Goal: Information Seeking & Learning: Learn about a topic

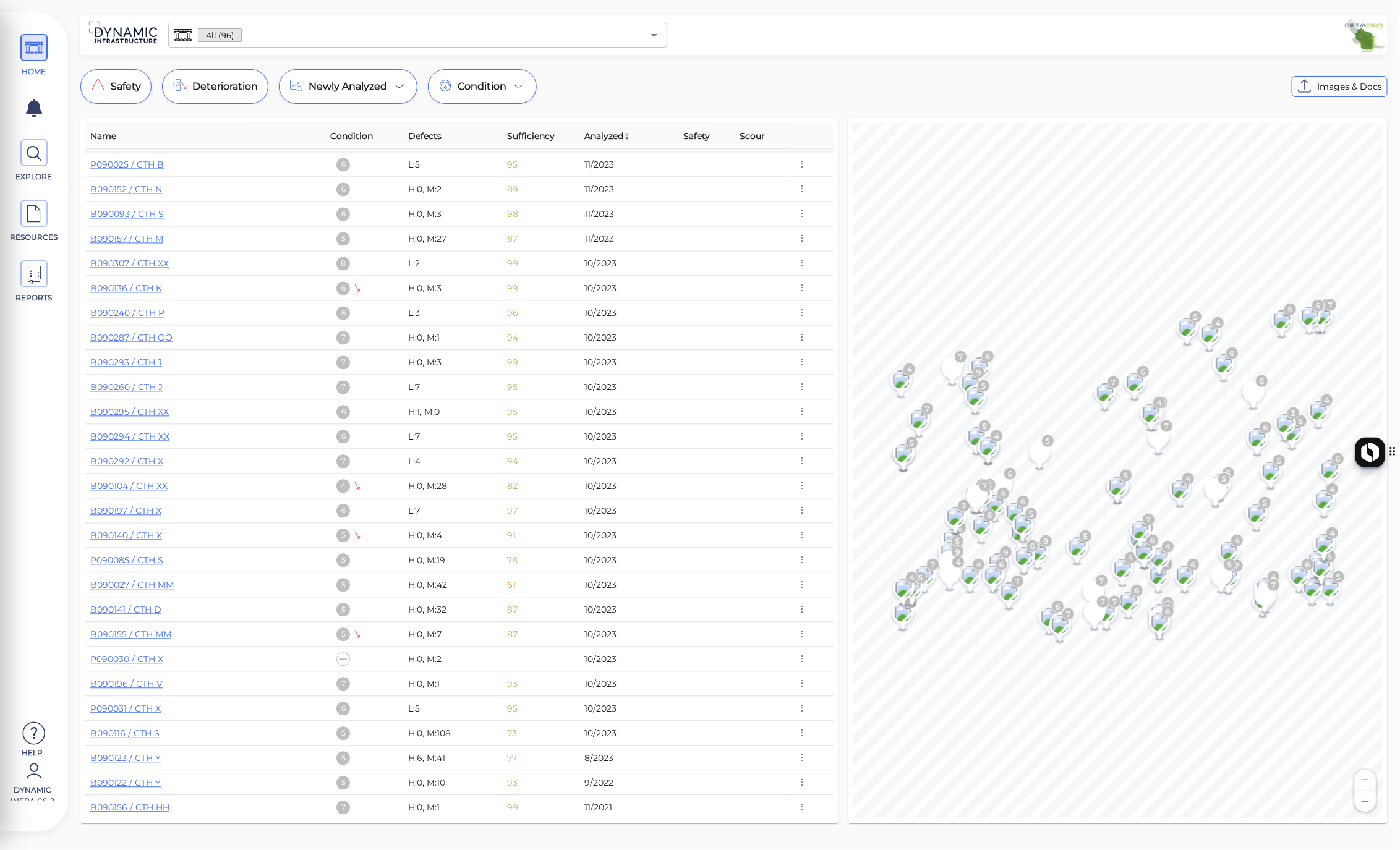
scroll to position [1704, 0]
click at [39, 161] on icon at bounding box center [34, 153] width 18 height 28
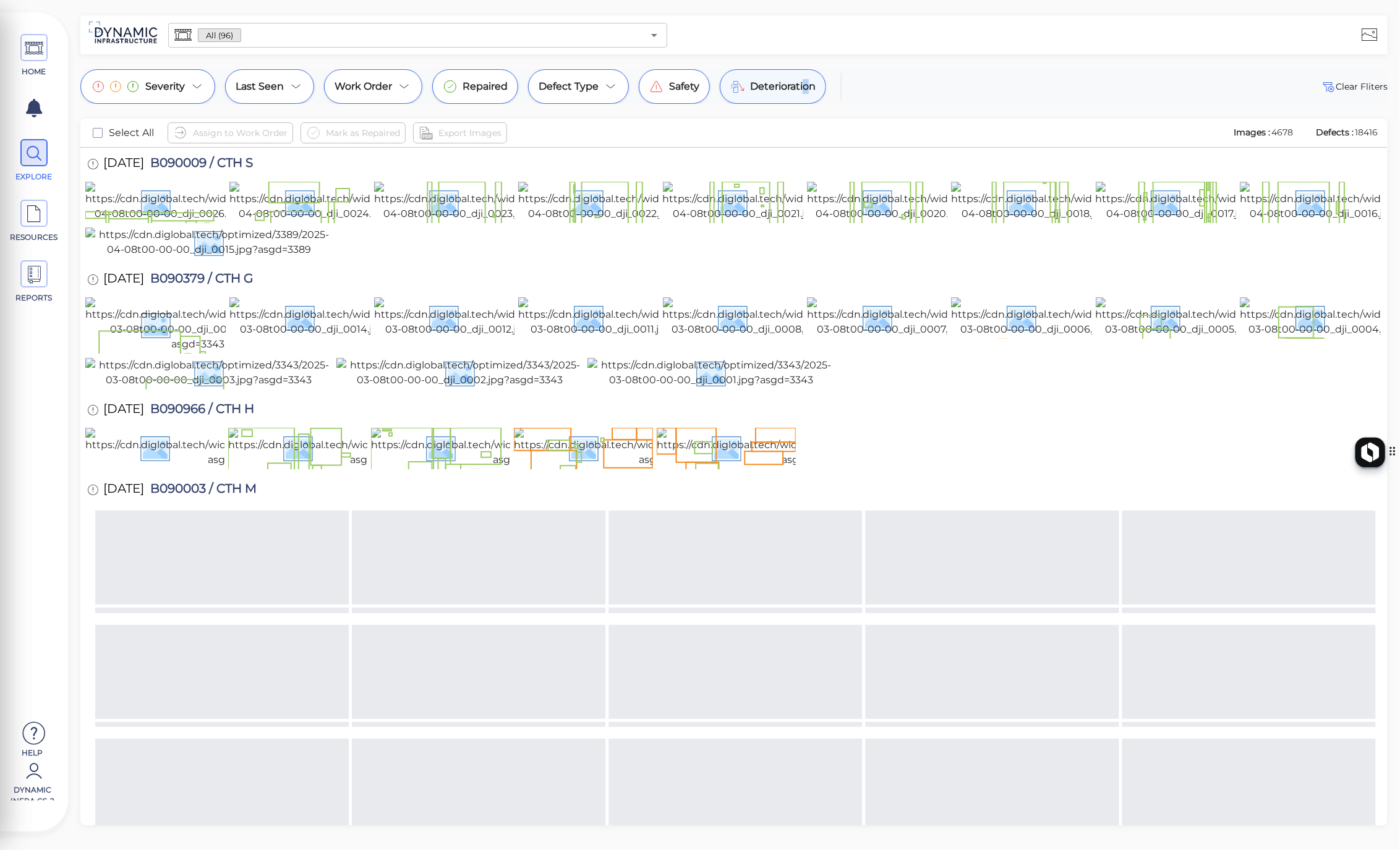
click at [805, 93] on div "Deterioration" at bounding box center [773, 86] width 106 height 35
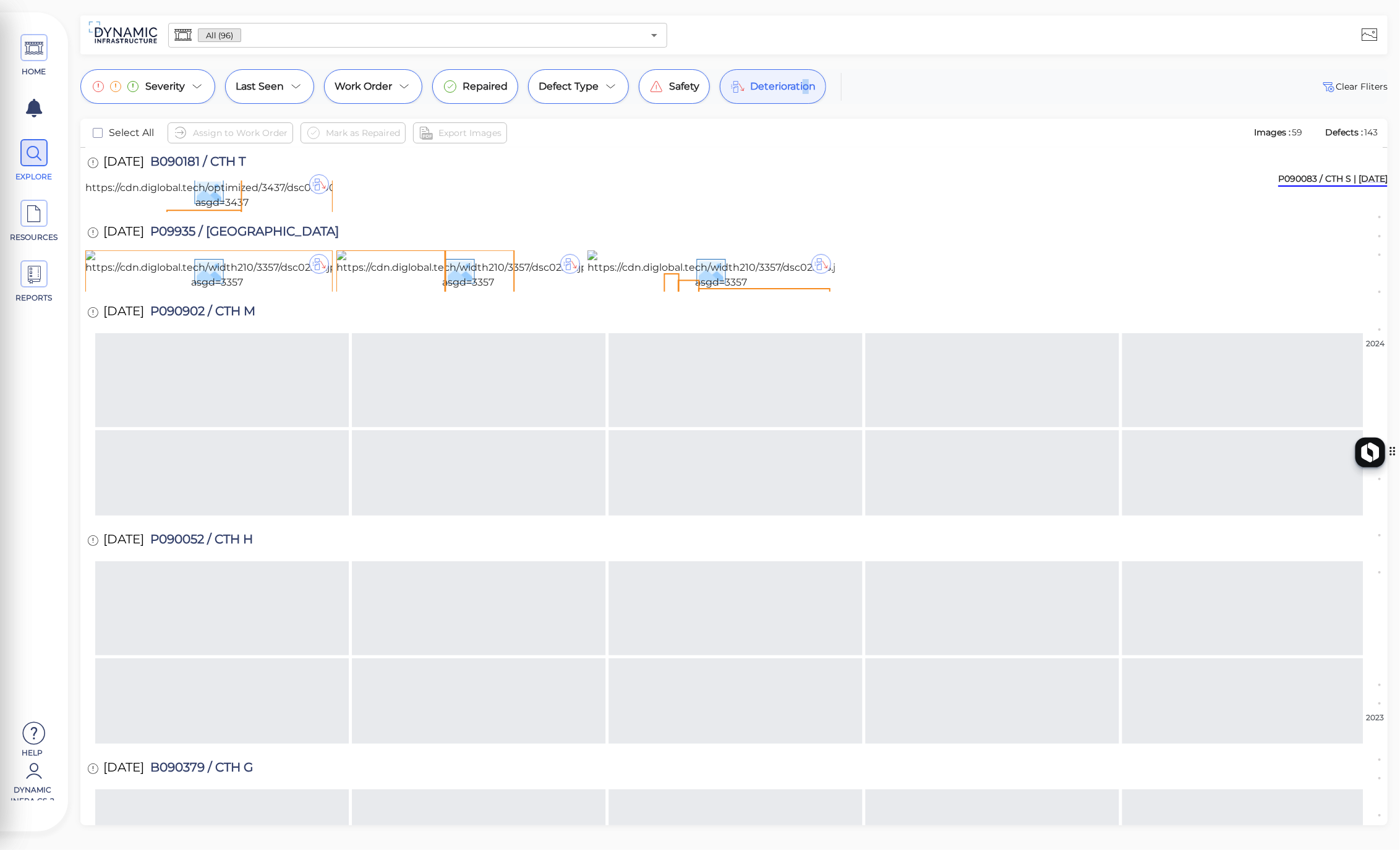
scroll to position [415, 0]
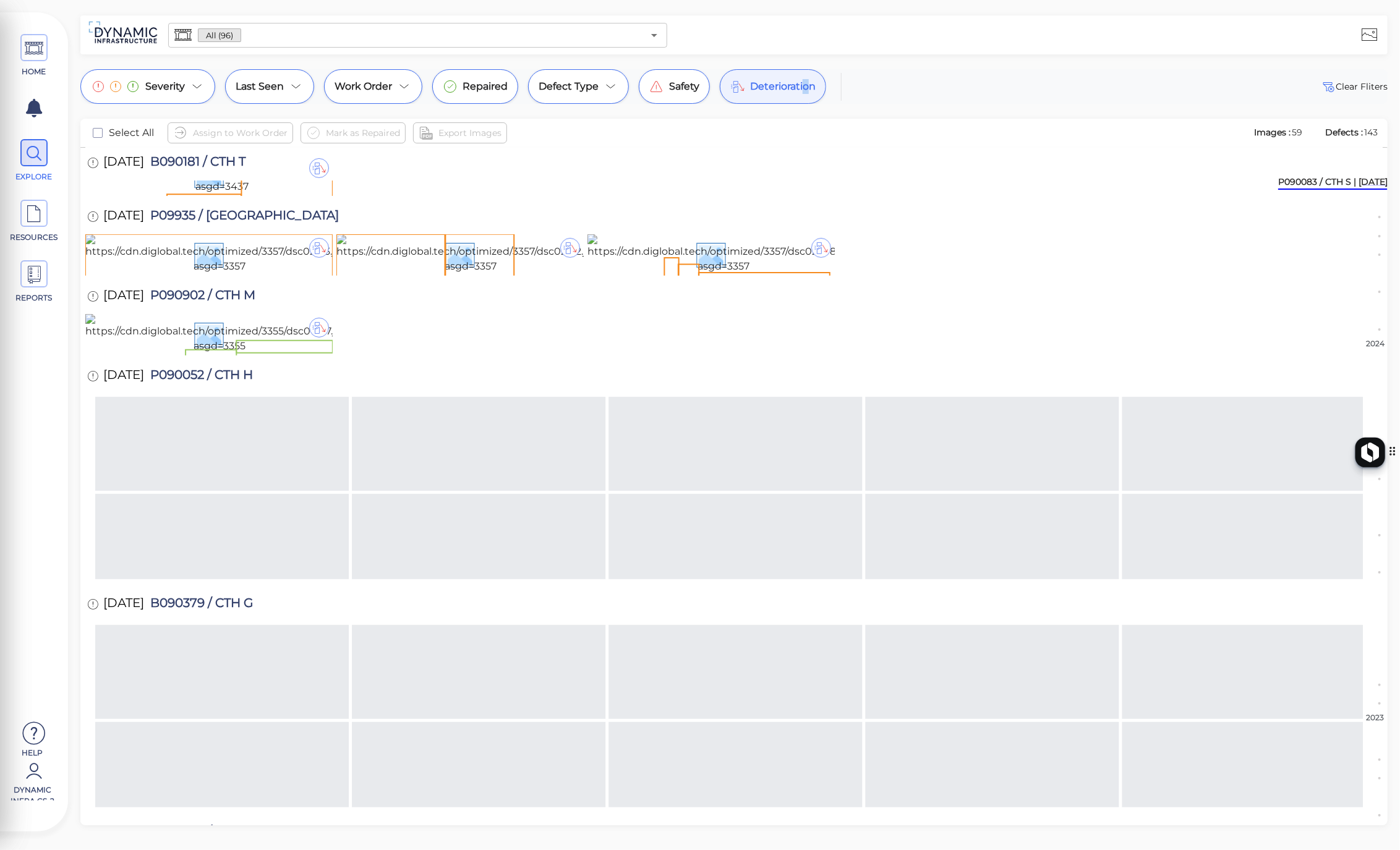
click at [274, 194] on img at bounding box center [222, 174] width 274 height 39
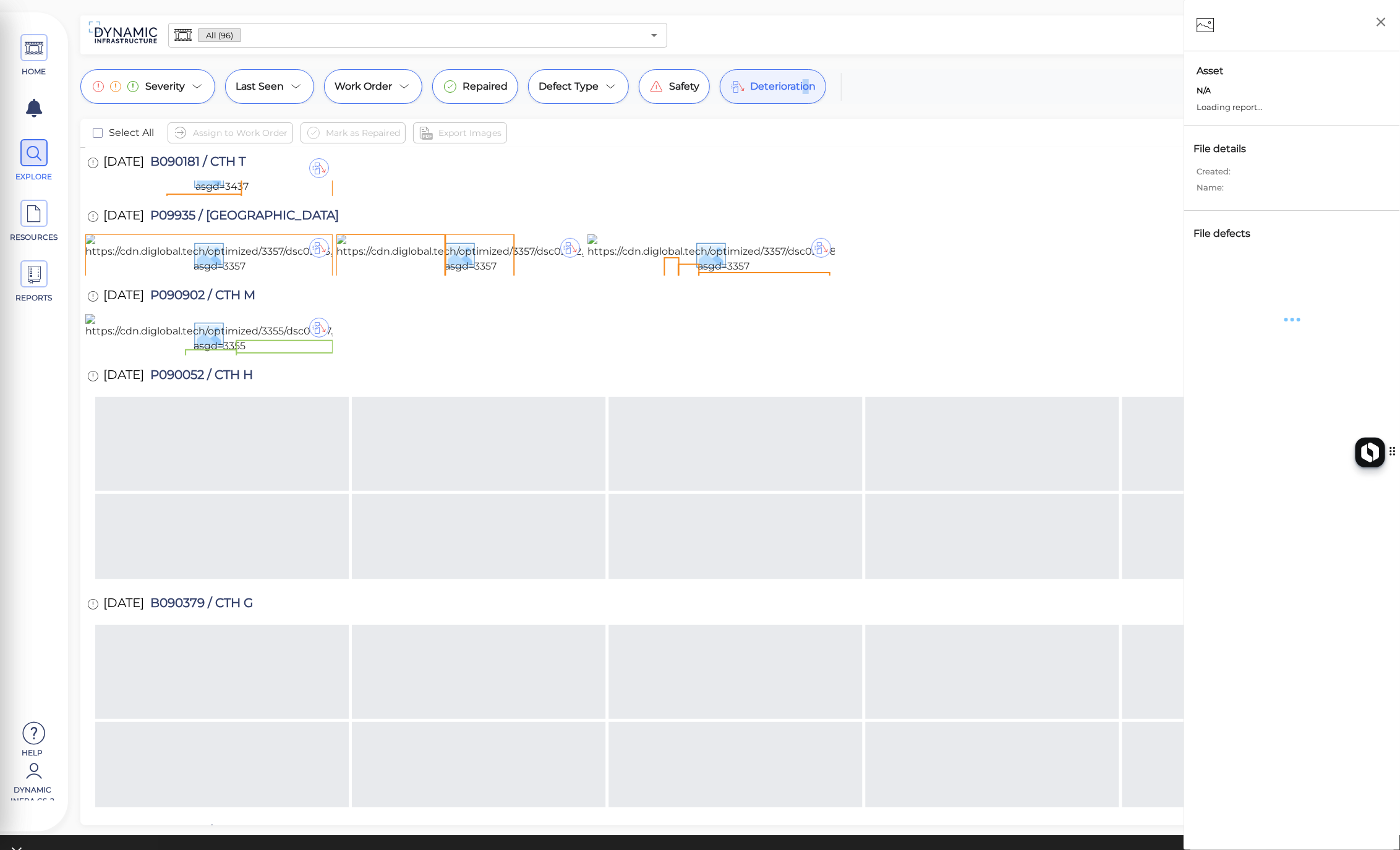
scroll to position [412, 0]
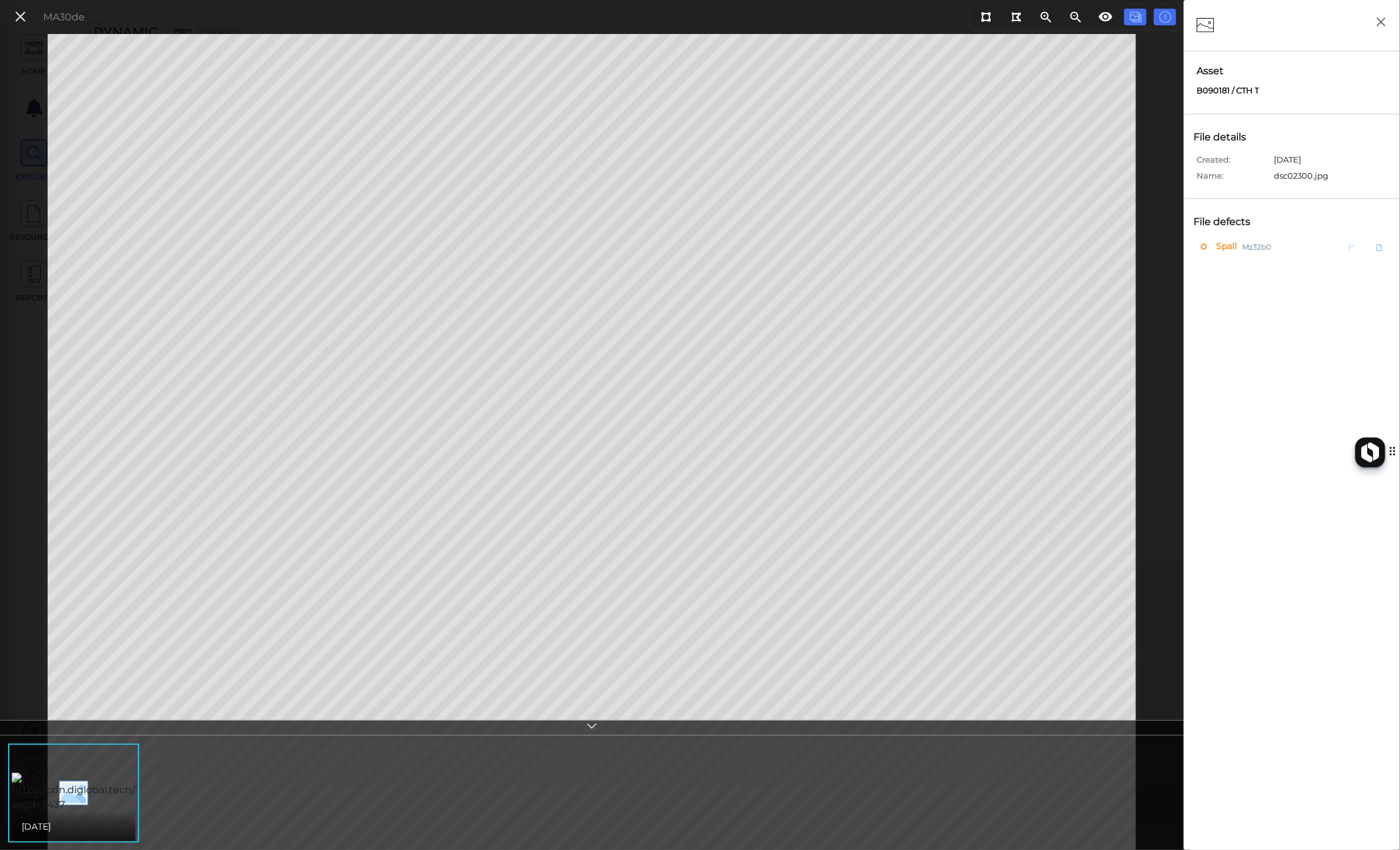
click at [1232, 242] on span "Spall" at bounding box center [1225, 246] width 24 height 16
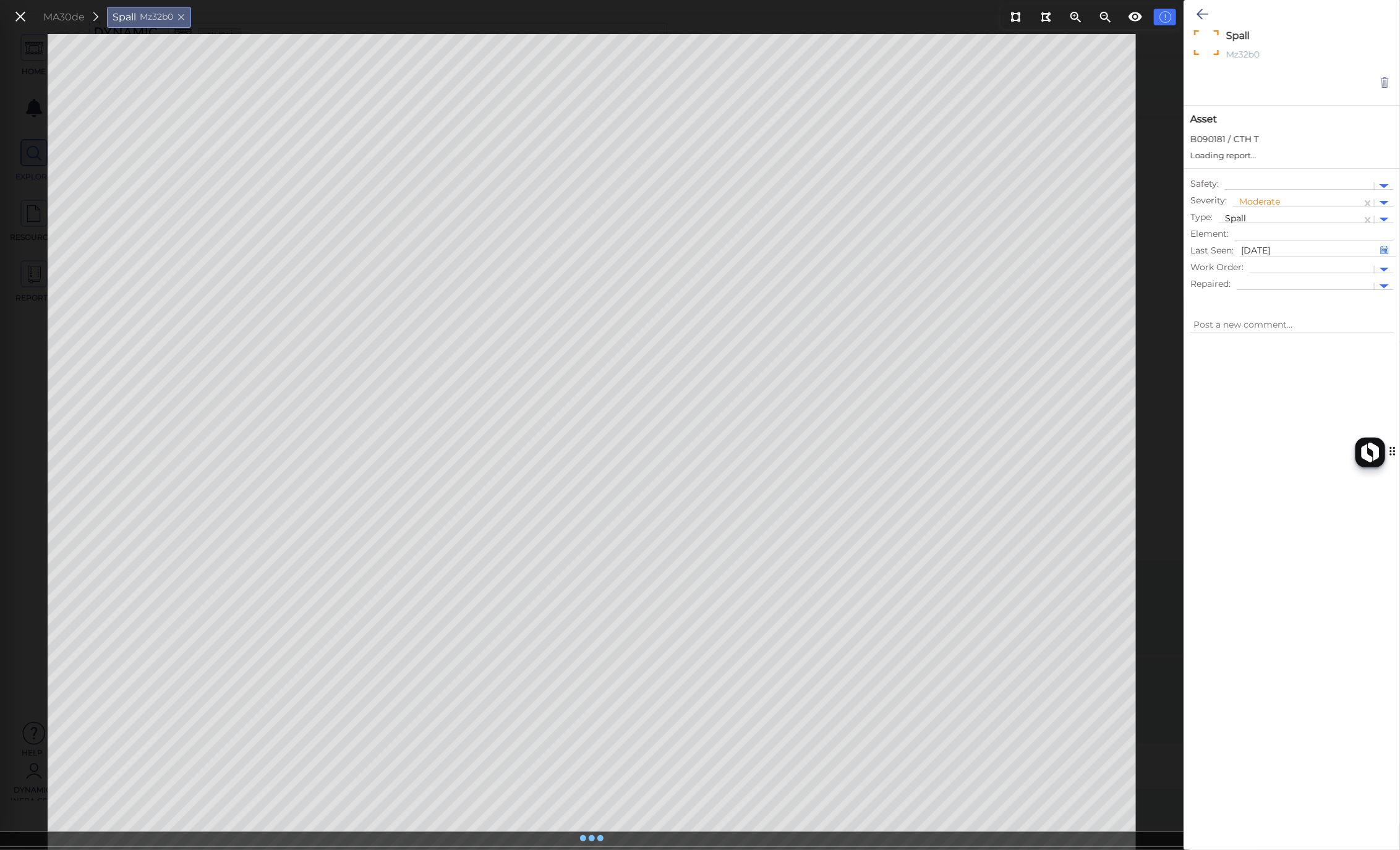
type textarea "x"
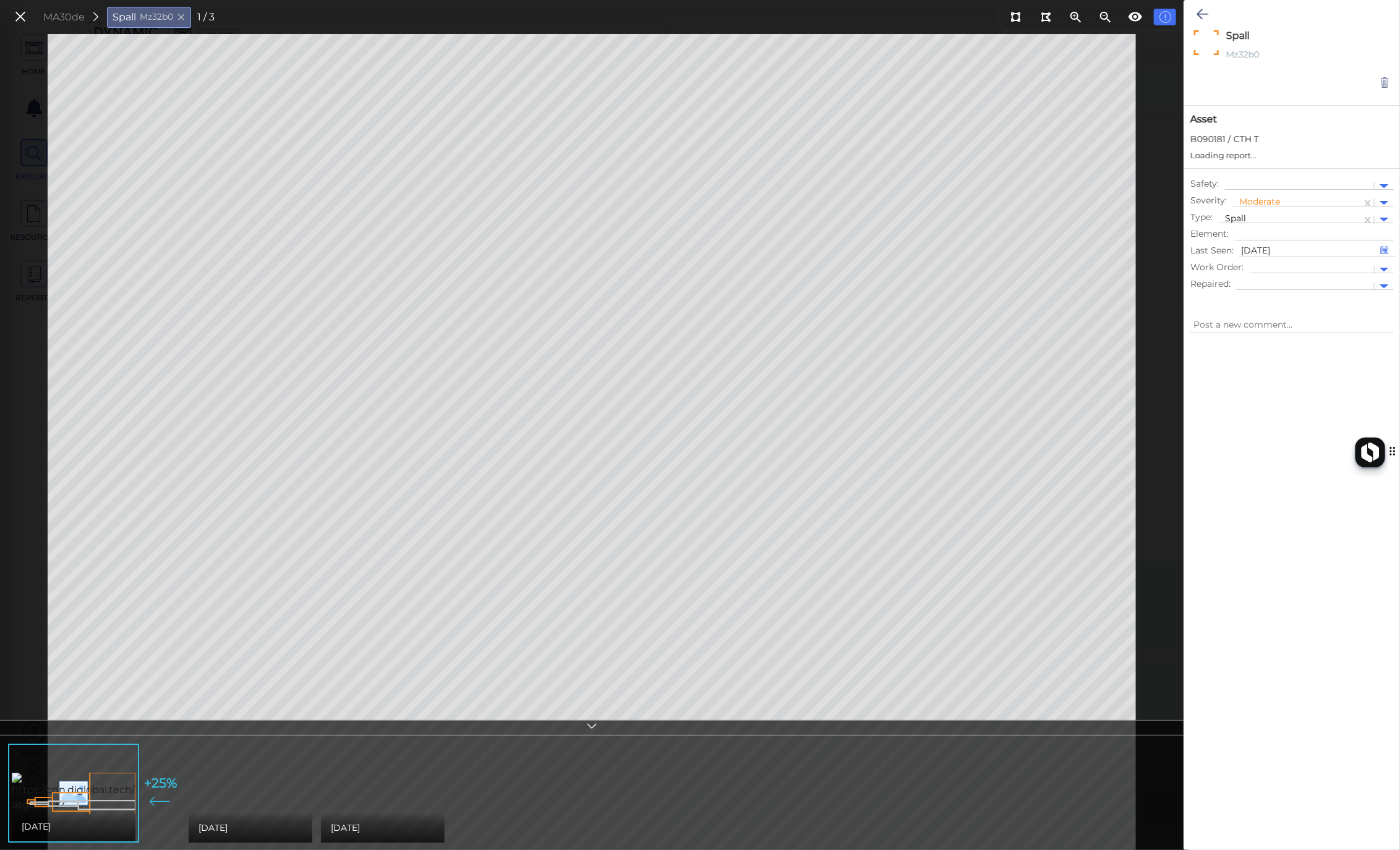
type textarea "x"
click at [16, 18] on icon at bounding box center [20, 17] width 14 height 17
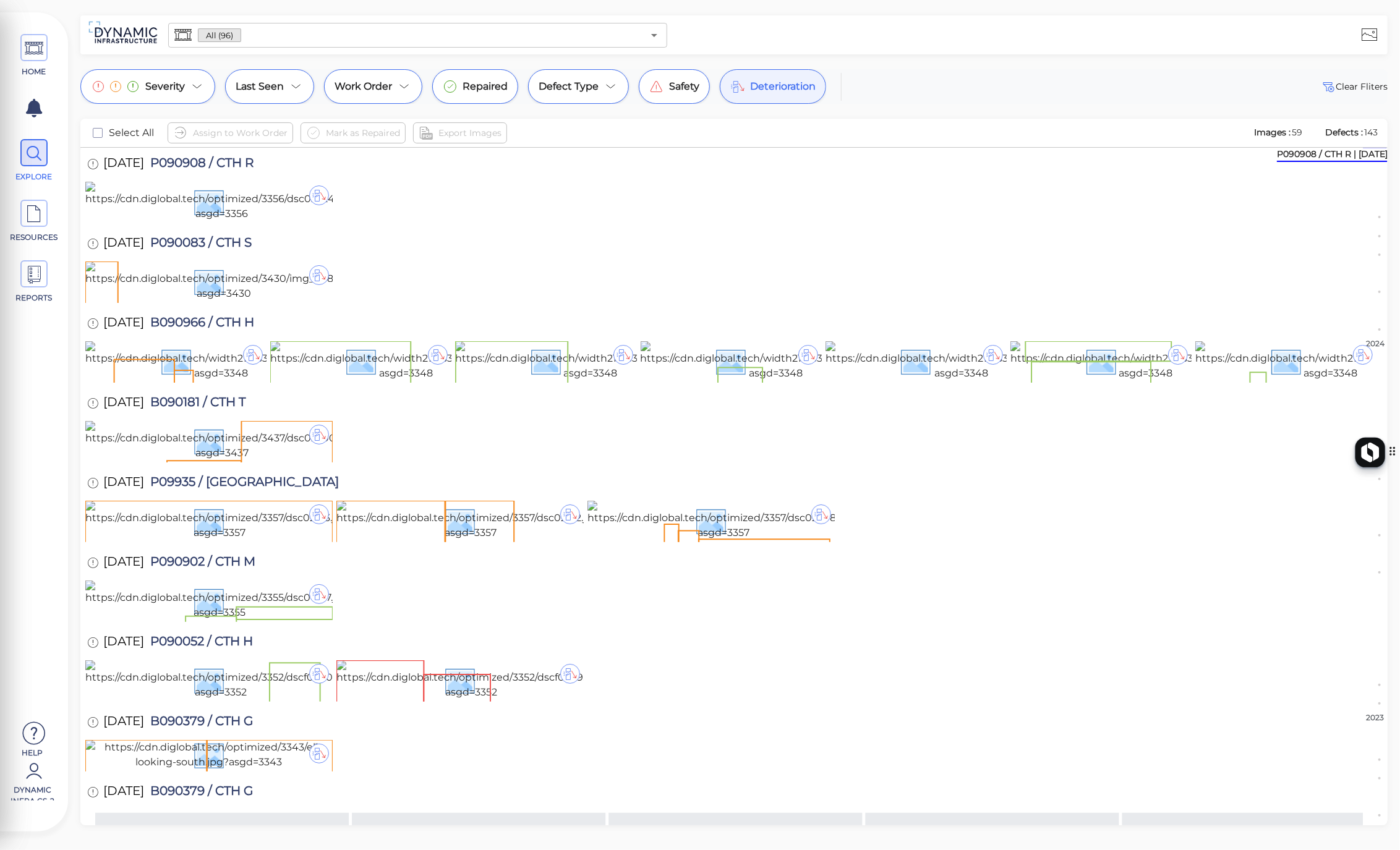
click at [1395, 102] on div "Severity Last Seen Work Order Repaired Defect Type Safety Deterioration Clear F…" at bounding box center [734, 447] width 1332 height 756
